Goal: Information Seeking & Learning: Learn about a topic

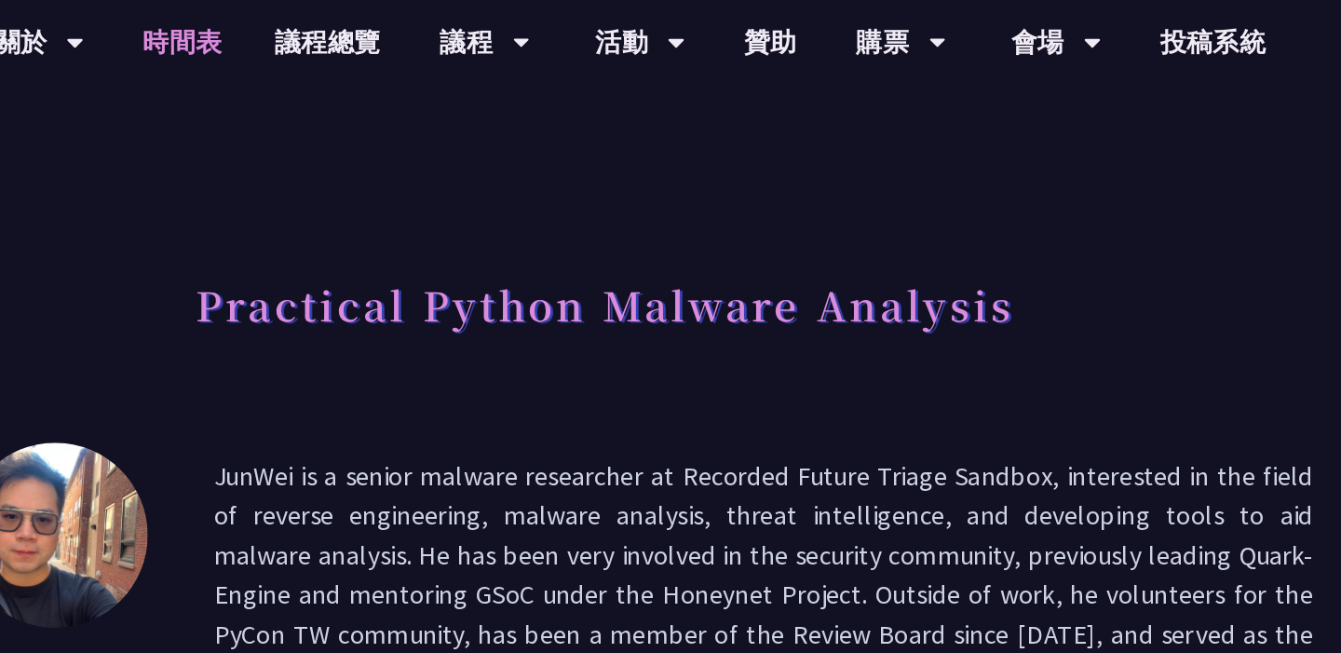
click at [374, 26] on link "時間表" at bounding box center [373, 30] width 93 height 60
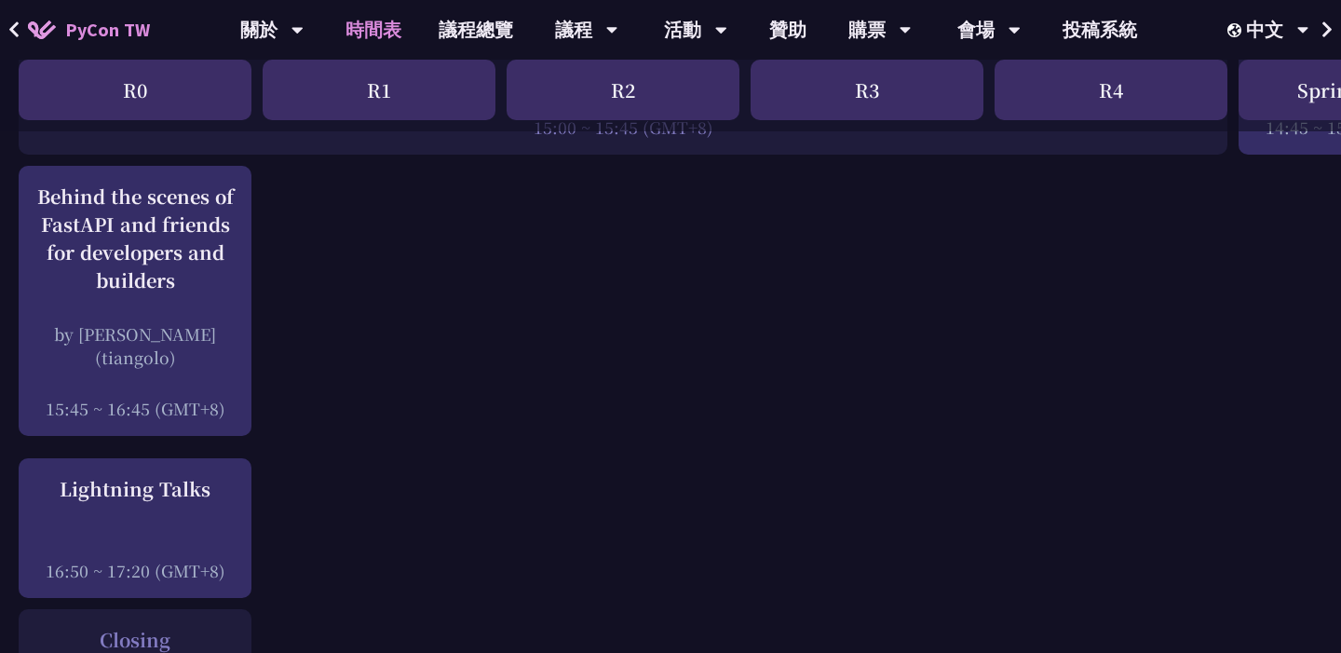
scroll to position [2405, 0]
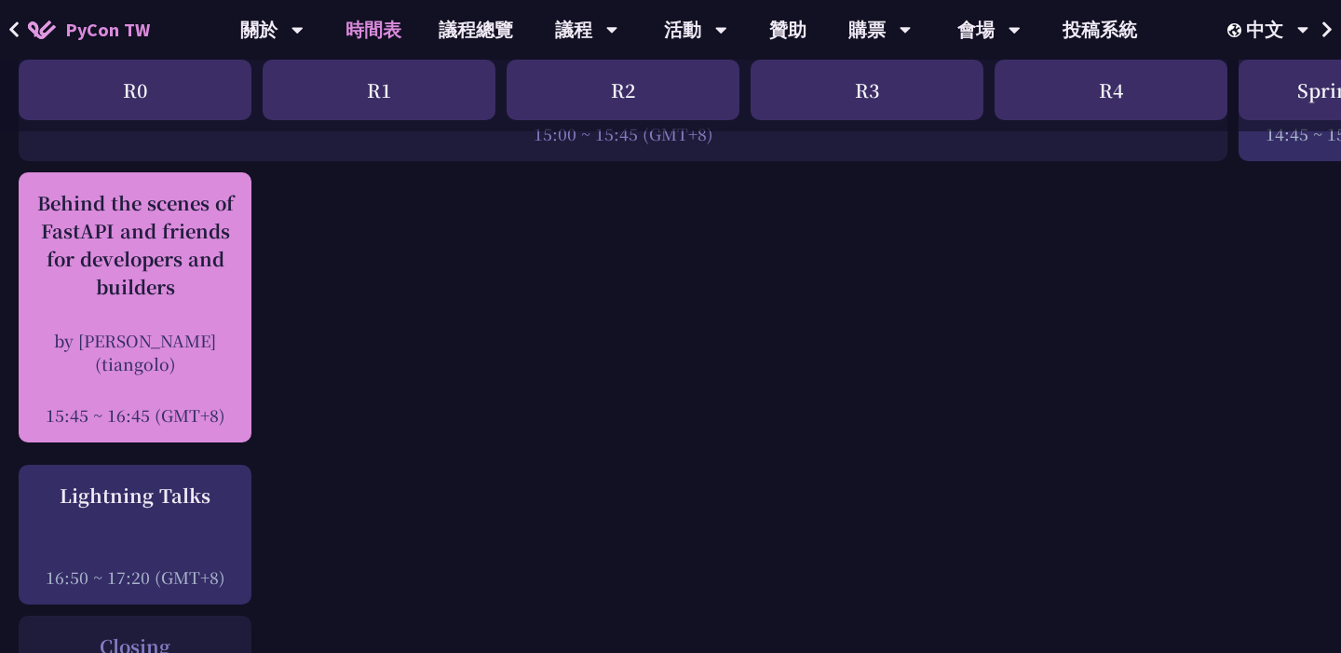
click at [210, 367] on div "by [PERSON_NAME] (tiangolo)" at bounding box center [135, 352] width 214 height 47
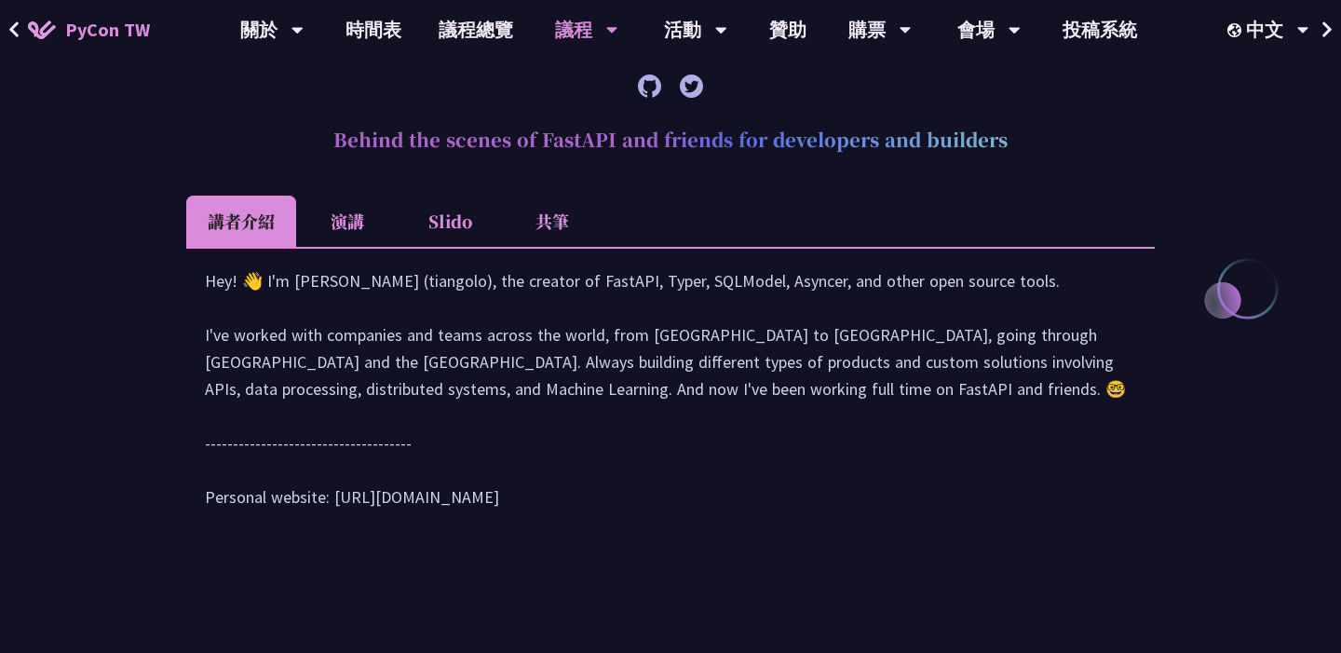
scroll to position [776, 0]
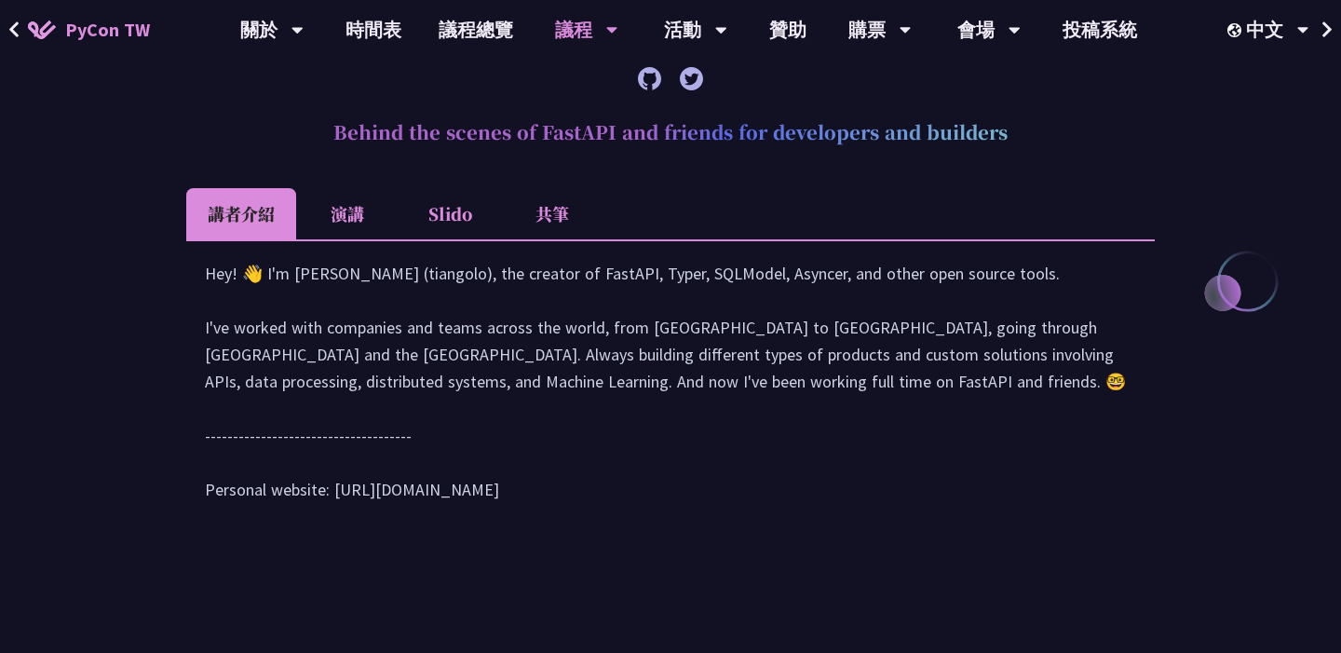
click at [360, 223] on li "演講" at bounding box center [347, 213] width 102 height 51
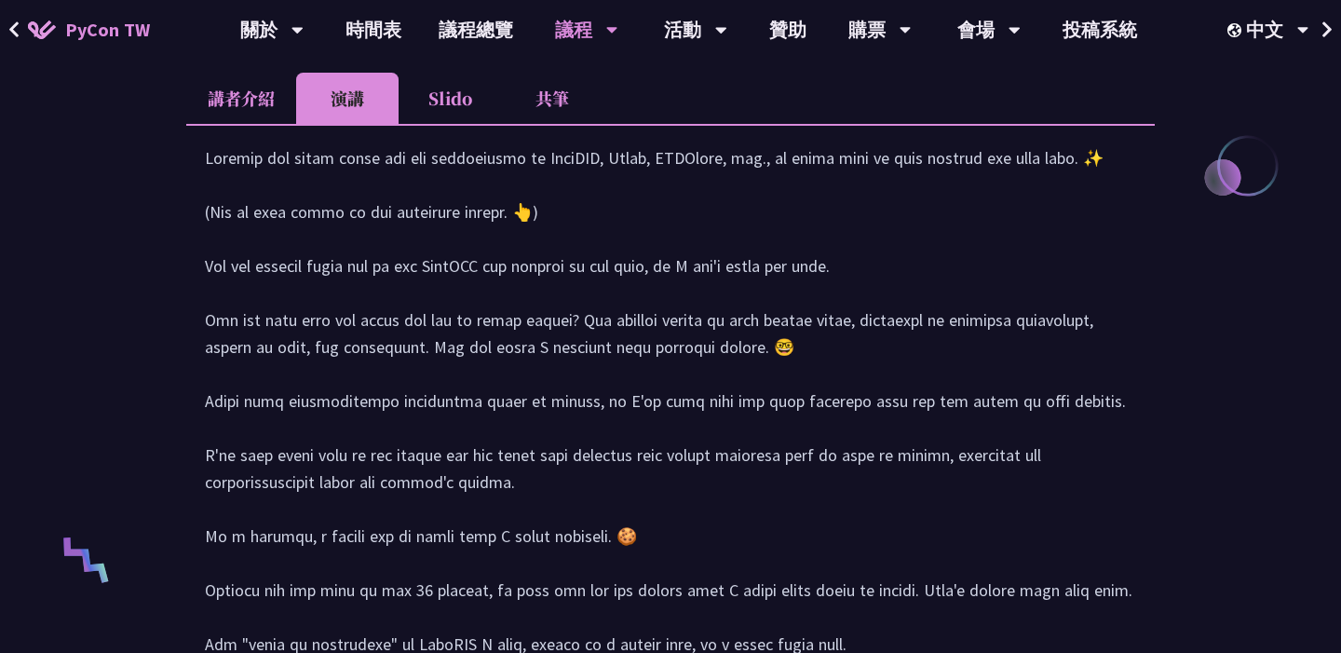
scroll to position [651, 0]
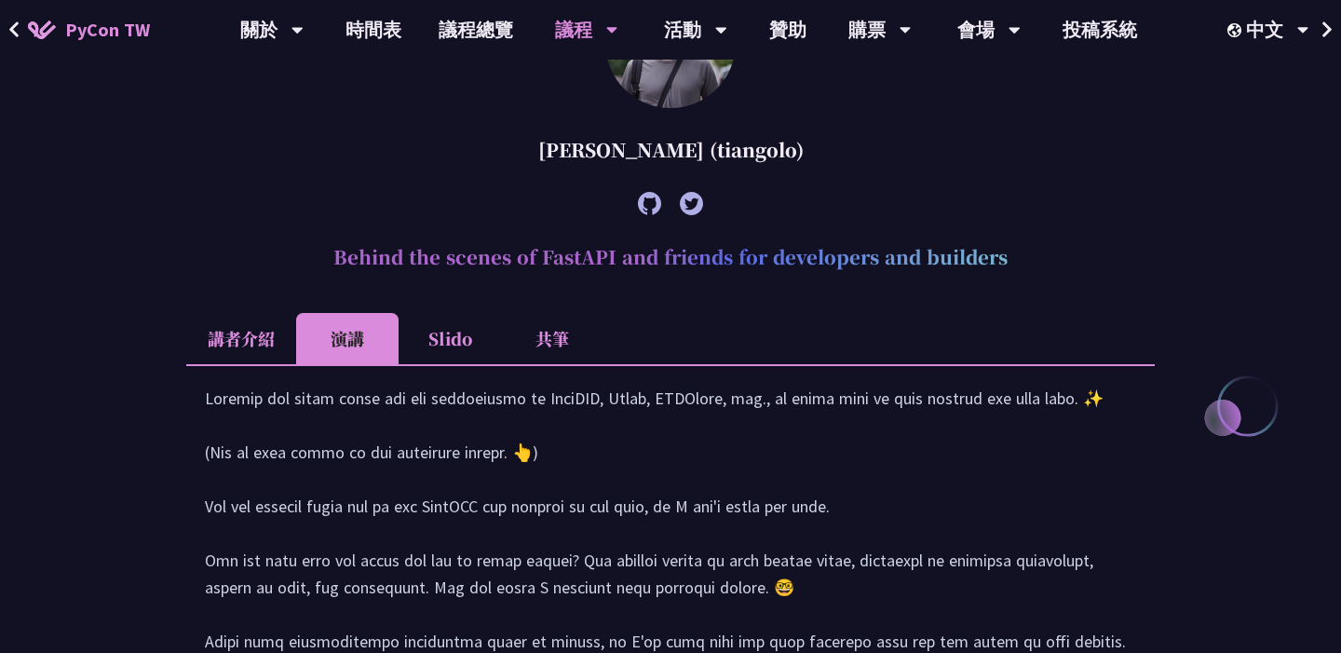
click at [439, 327] on li "Slido" at bounding box center [450, 338] width 102 height 51
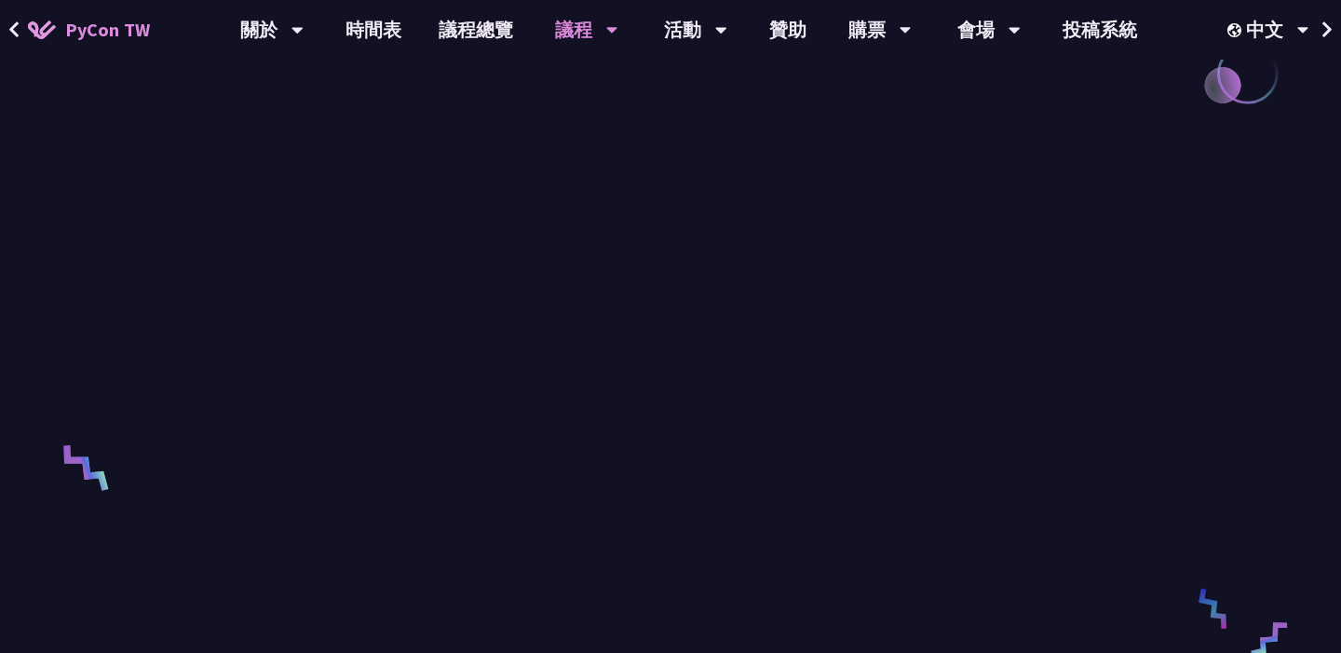
scroll to position [824, 0]
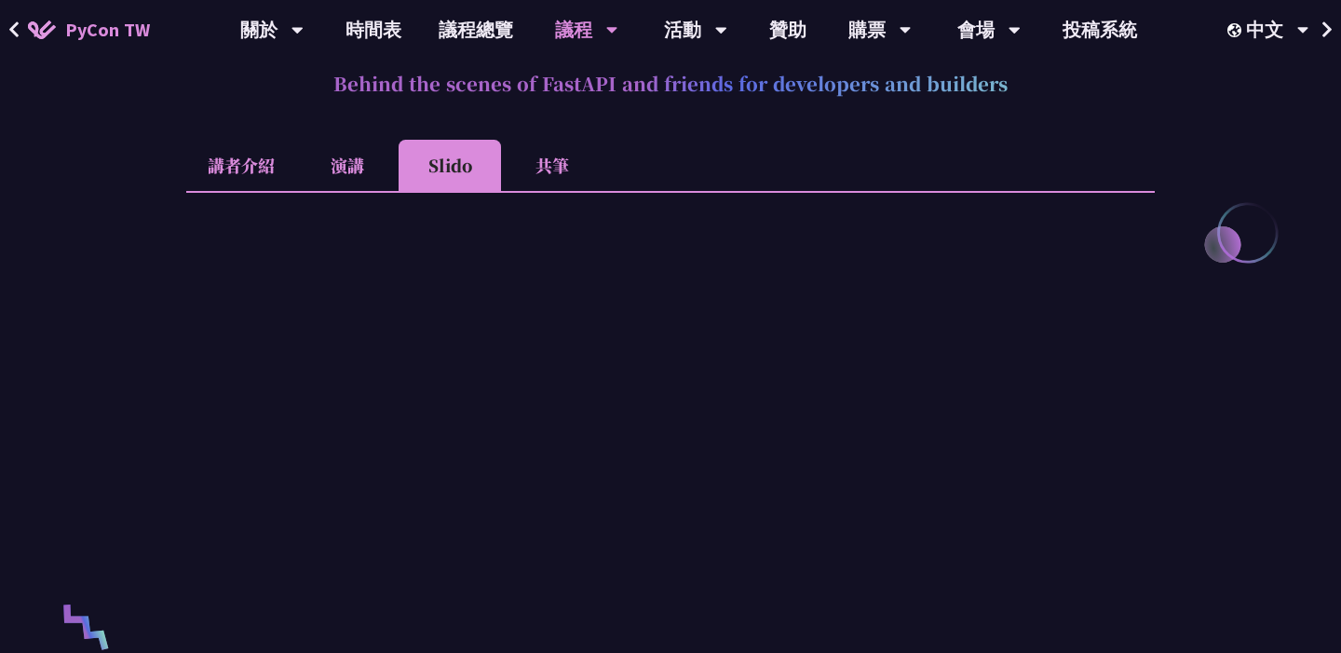
click at [321, 153] on li "演講" at bounding box center [347, 165] width 102 height 51
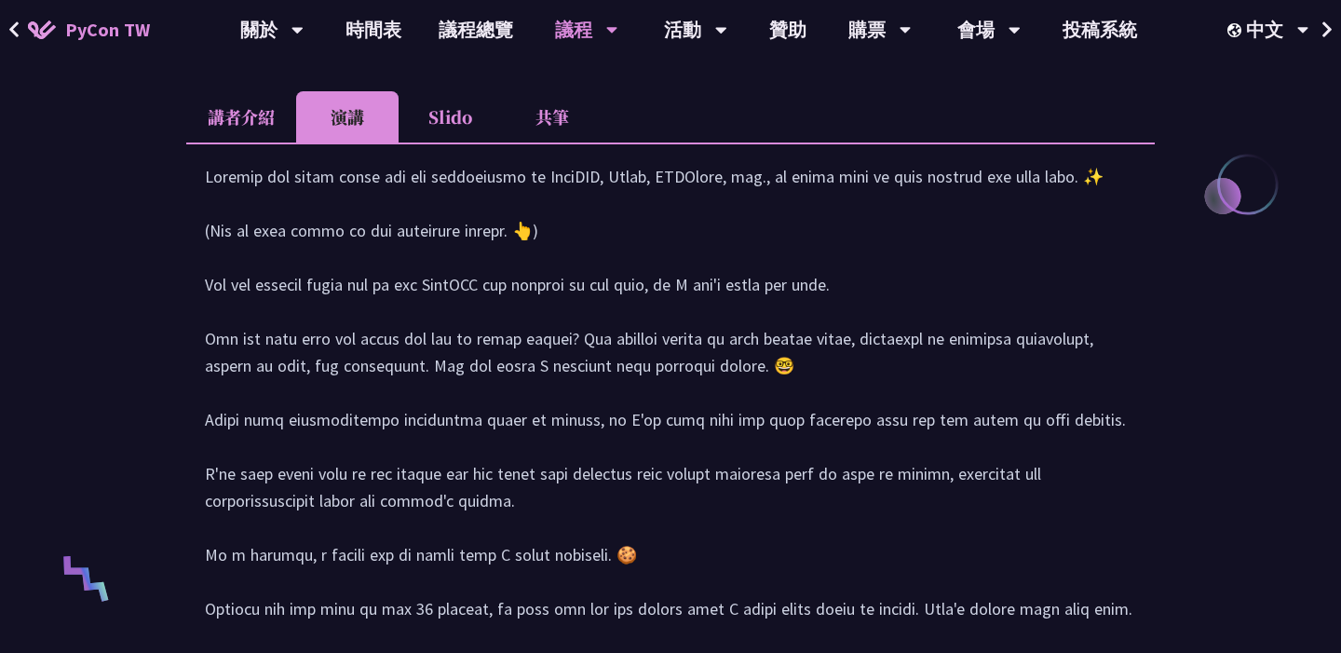
scroll to position [871, 0]
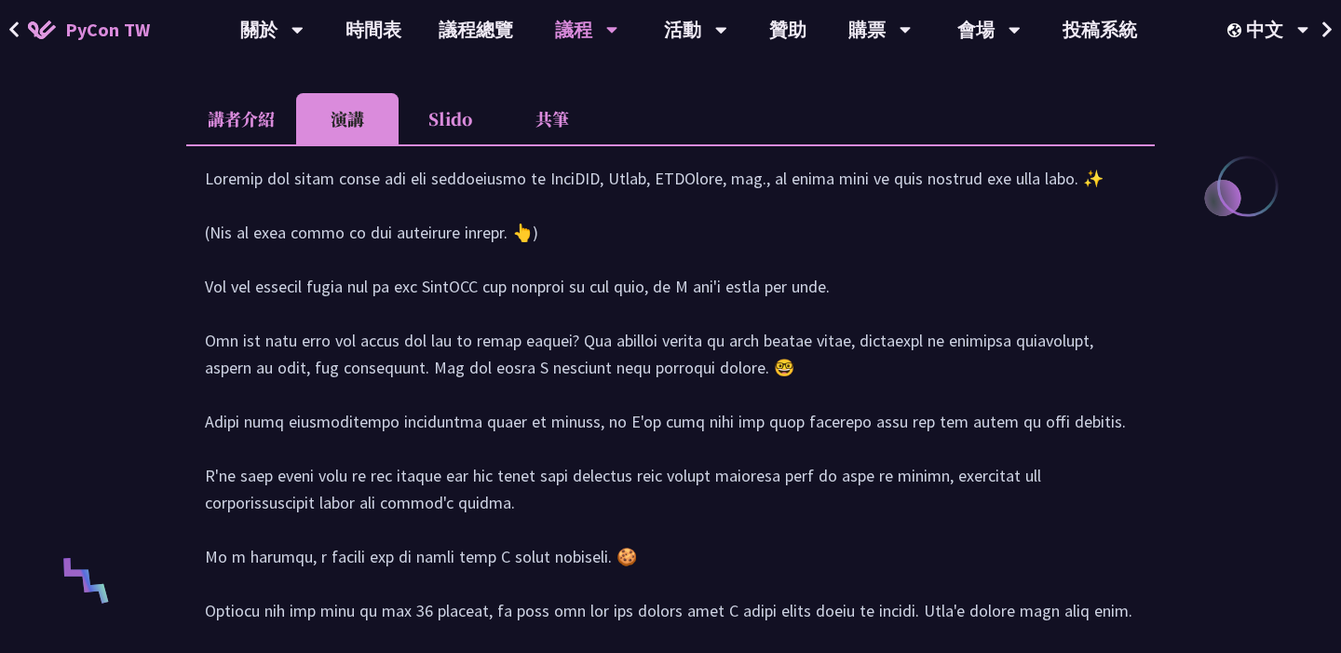
click at [273, 113] on li "講者介紹" at bounding box center [241, 118] width 110 height 51
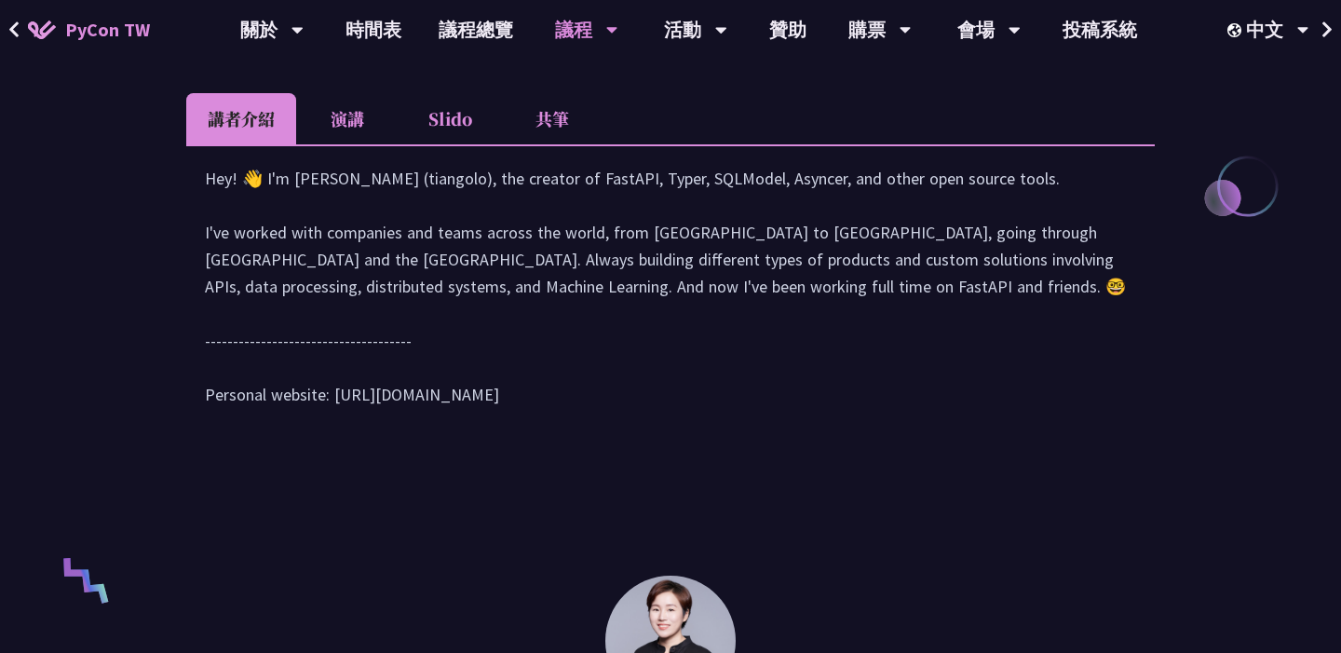
drag, startPoint x: 335, startPoint y: 426, endPoint x: 511, endPoint y: 418, distance: 176.2
click at [511, 418] on div "Hey! 👋 I'm Sebastián Ramírez (tiangolo), the creator of FastAPI, Typer, SQLMode…" at bounding box center [670, 296] width 931 height 262
copy div "tps://tiangolo.com/"
click at [449, 136] on li "Slido" at bounding box center [450, 118] width 102 height 51
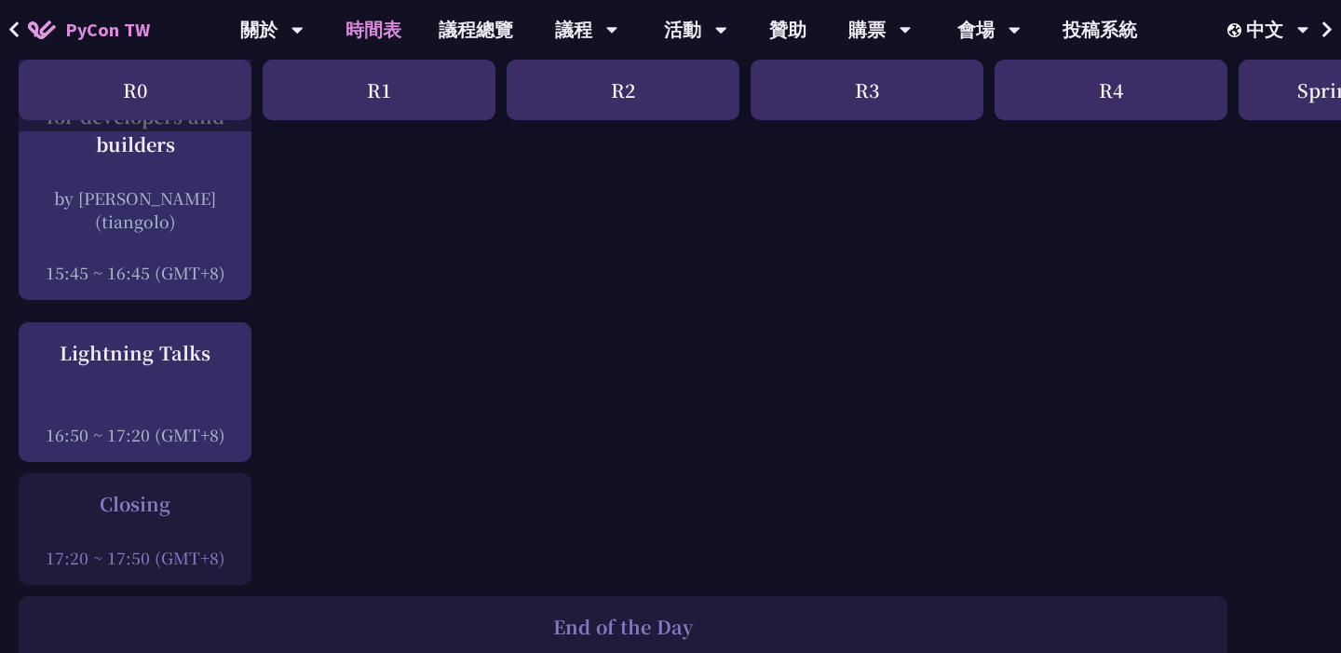
scroll to position [2534, 0]
